Goal: Task Accomplishment & Management: Complete application form

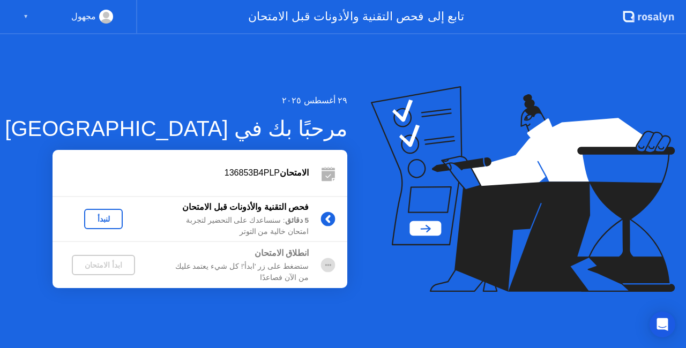
click at [100, 218] on div "لنبدأ" at bounding box center [103, 219] width 30 height 9
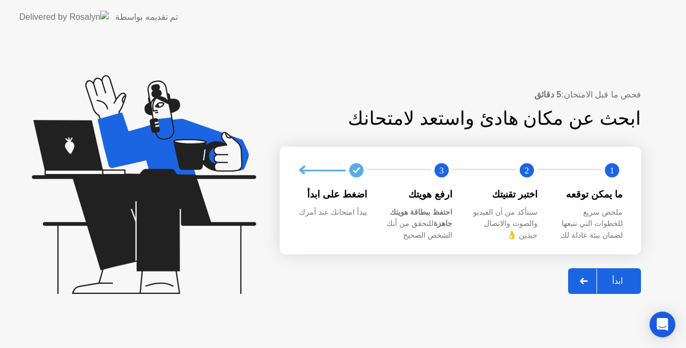
click at [622, 280] on div "ابدأ" at bounding box center [617, 281] width 41 height 10
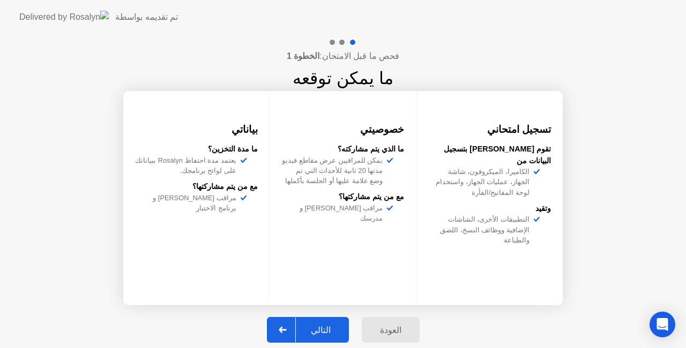
click at [325, 328] on div "التالي" at bounding box center [321, 330] width 50 height 10
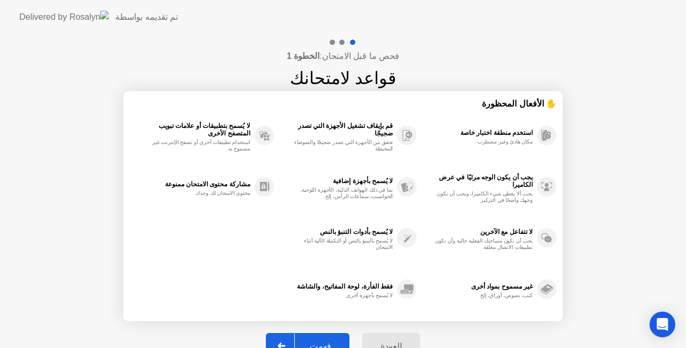
click at [315, 335] on button "فهمت" at bounding box center [308, 346] width 84 height 26
select select "**********"
select select "*******"
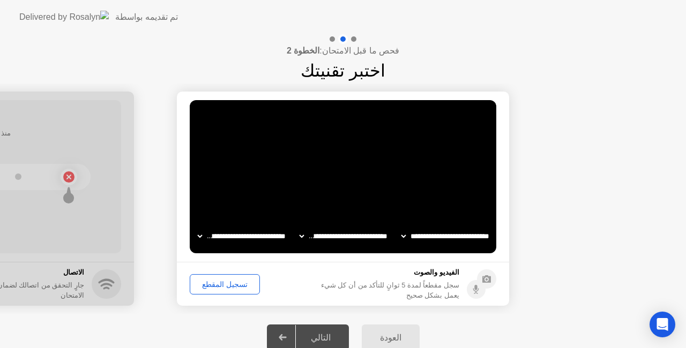
click at [228, 287] on div "تسجيل المقطع" at bounding box center [224, 284] width 63 height 9
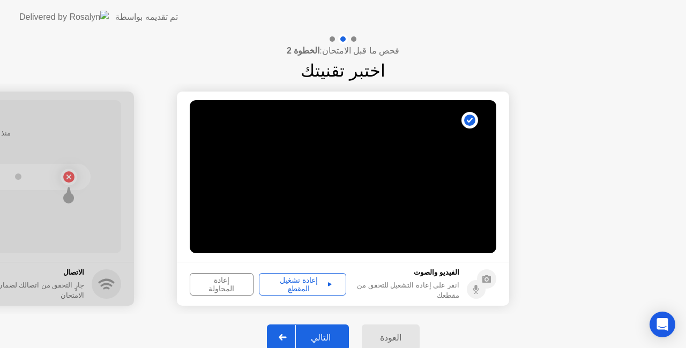
click at [332, 337] on div "التالي" at bounding box center [321, 338] width 50 height 10
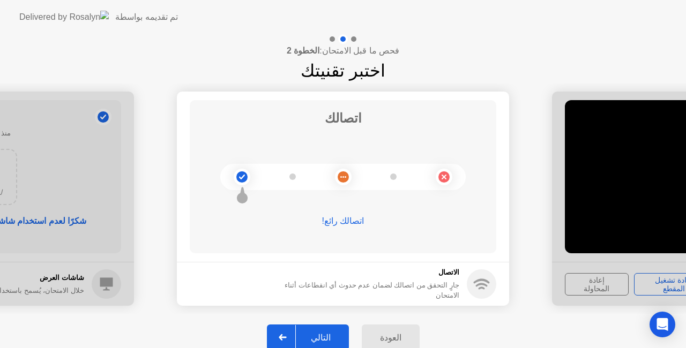
click at [324, 339] on div "التالي" at bounding box center [321, 338] width 50 height 10
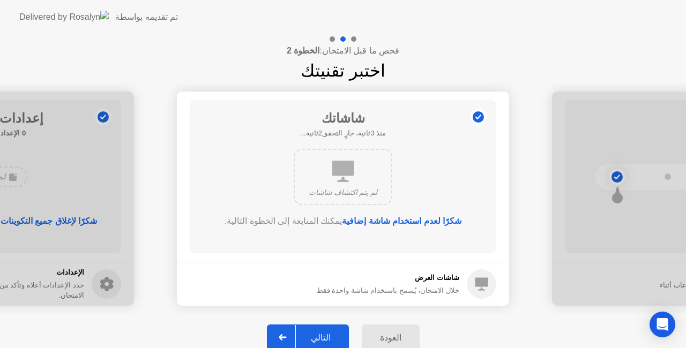
click at [324, 333] on div "التالي" at bounding box center [321, 338] width 50 height 10
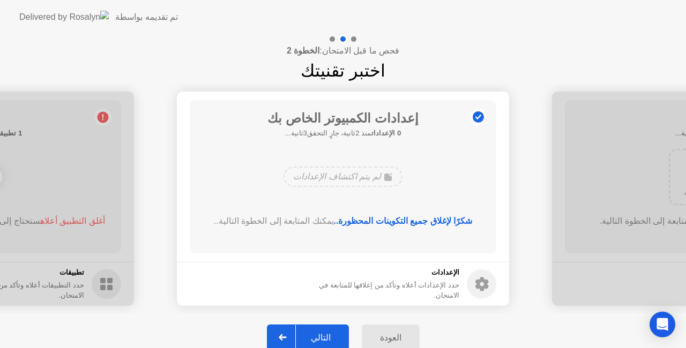
click at [324, 333] on div "التالي" at bounding box center [321, 338] width 50 height 10
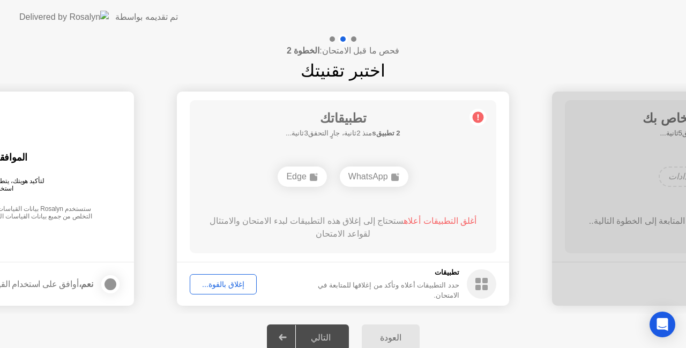
click at [222, 288] on div "إغلاق بالقوة..." at bounding box center [222, 284] width 59 height 9
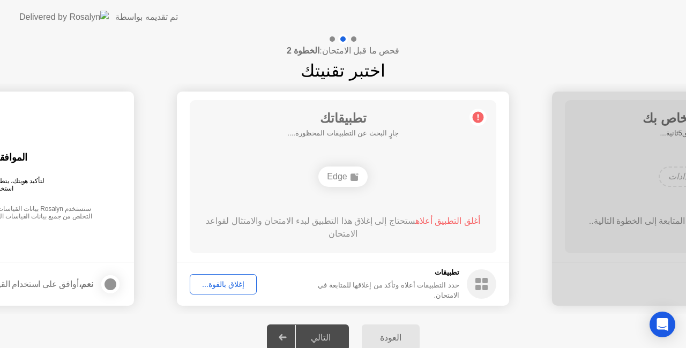
click at [214, 285] on div "إغلاق بالقوة..." at bounding box center [222, 284] width 59 height 9
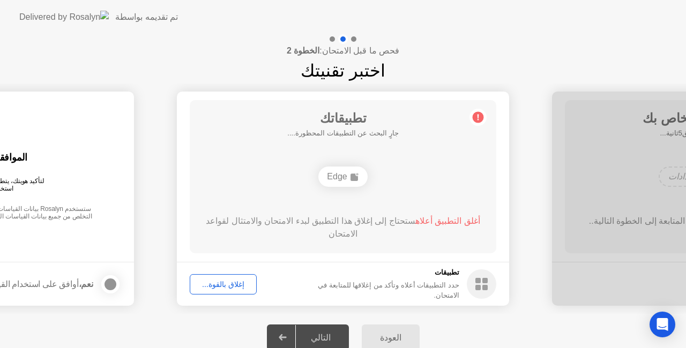
click at [225, 285] on div "إغلاق بالقوة..." at bounding box center [222, 284] width 59 height 9
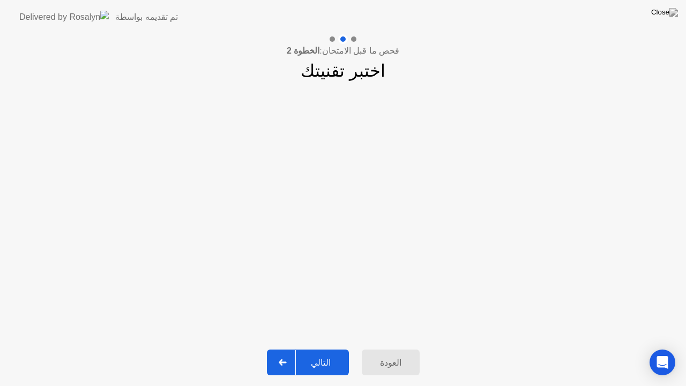
click at [328, 348] on div "التالي" at bounding box center [321, 362] width 50 height 10
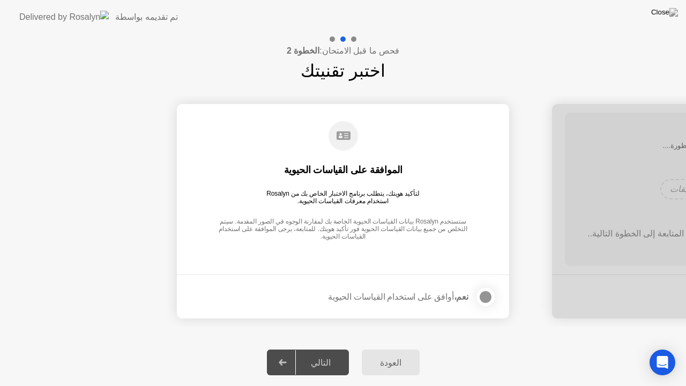
drag, startPoint x: 488, startPoint y: 297, endPoint x: 453, endPoint y: 304, distance: 36.0
click at [488, 297] on div at bounding box center [485, 296] width 13 height 13
click at [334, 348] on div "التالي" at bounding box center [321, 362] width 50 height 10
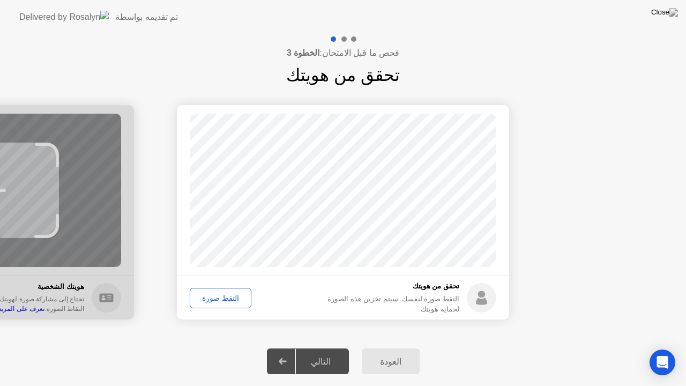
click at [218, 295] on div "التقط صورة" at bounding box center [220, 298] width 54 height 9
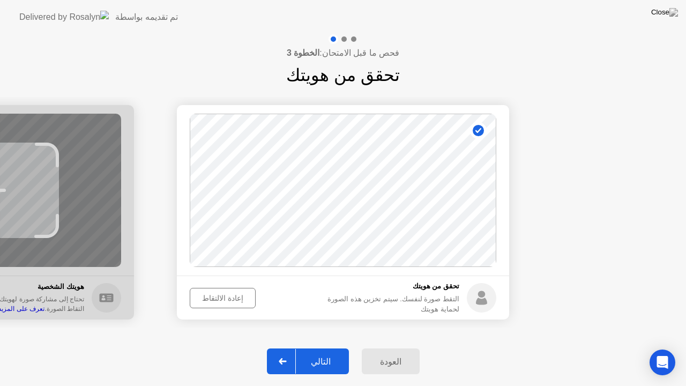
click at [218, 297] on div "إعادة الالتقاط" at bounding box center [222, 298] width 58 height 9
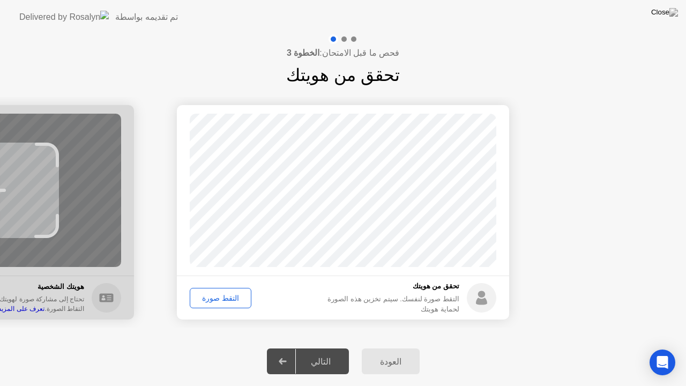
click at [218, 297] on div "التقط صورة" at bounding box center [220, 298] width 54 height 9
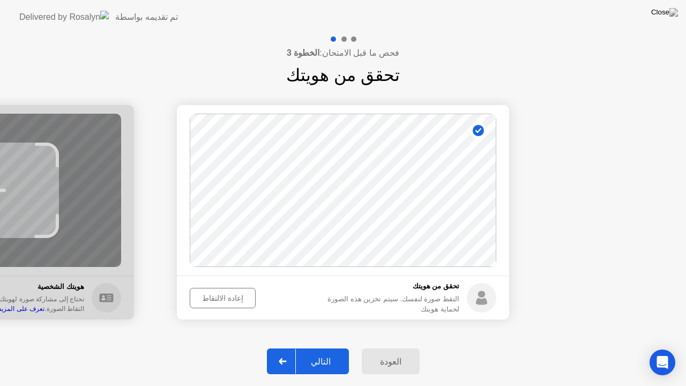
click at [327, 348] on div "التالي" at bounding box center [321, 361] width 50 height 10
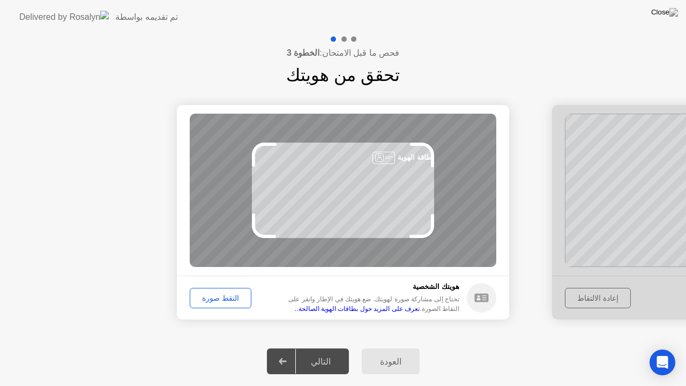
click at [220, 297] on div "التقط صورة" at bounding box center [220, 298] width 54 height 9
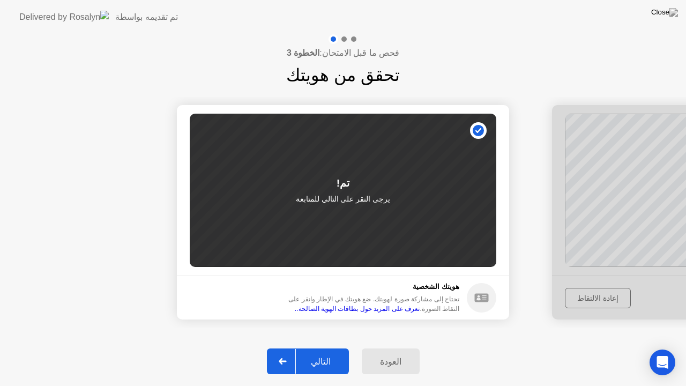
click at [322, 348] on div "التالي" at bounding box center [321, 361] width 50 height 10
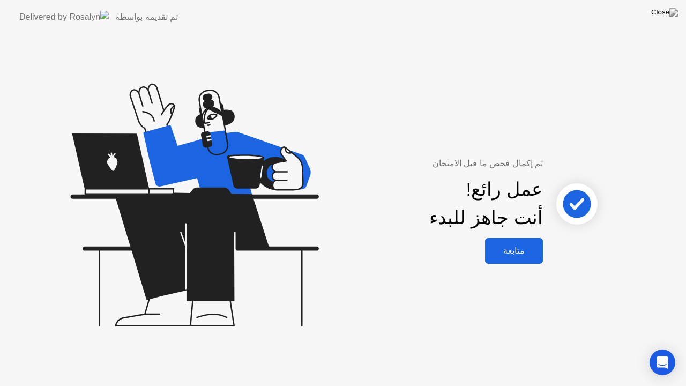
click at [528, 251] on div "متابعة" at bounding box center [513, 250] width 51 height 10
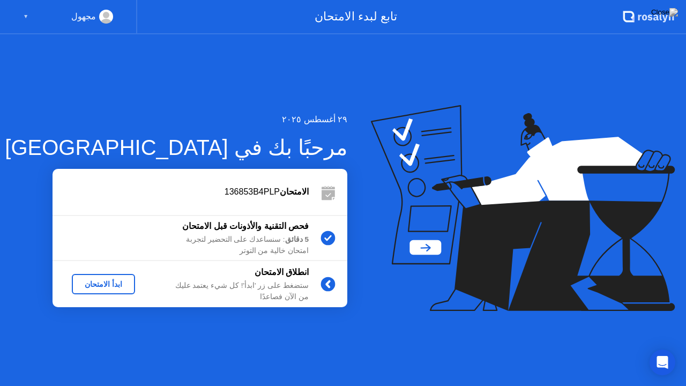
click at [95, 284] on div "ابدأ الامتحان" at bounding box center [103, 284] width 55 height 9
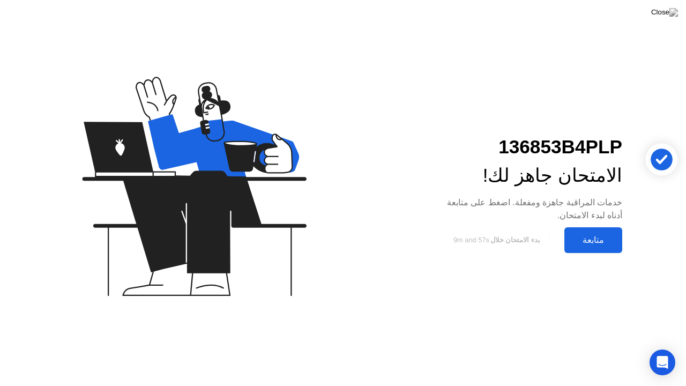
click at [577, 239] on div "متابعة" at bounding box center [592, 240] width 51 height 10
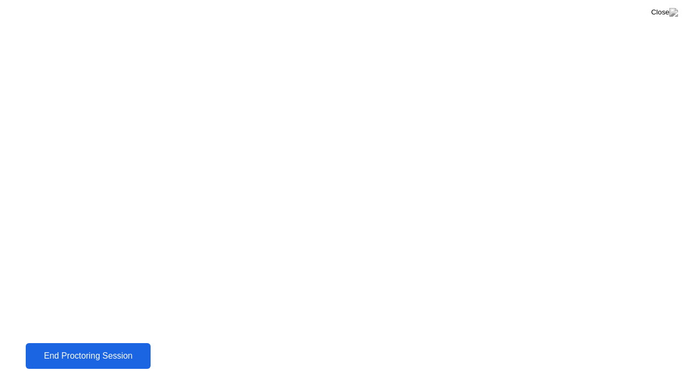
click at [71, 348] on div "End Proctoring Session" at bounding box center [88, 356] width 118 height 10
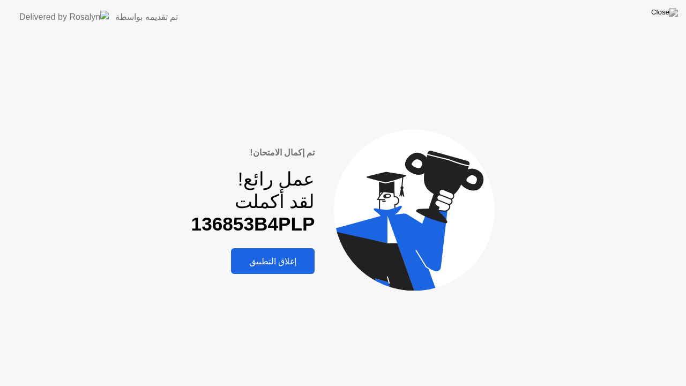
click at [271, 263] on div "إغلاق التطبيق" at bounding box center [272, 261] width 77 height 10
